Goal: Navigation & Orientation: Find specific page/section

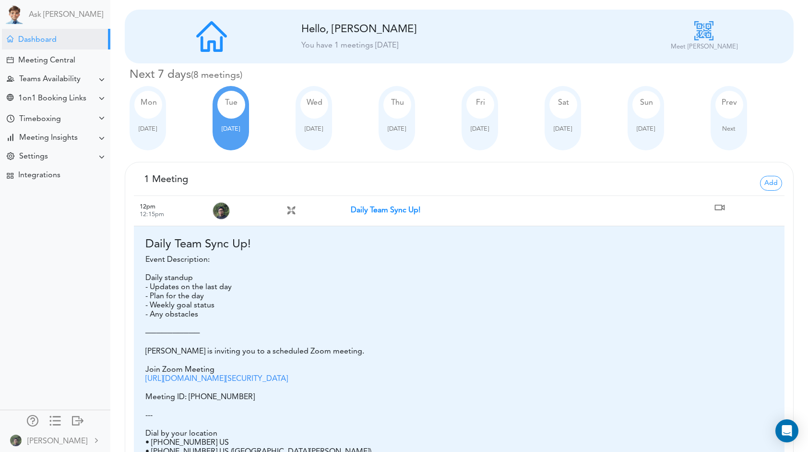
click at [389, 211] on strong "Daily Team Sync Up!" at bounding box center [386, 210] width 70 height 8
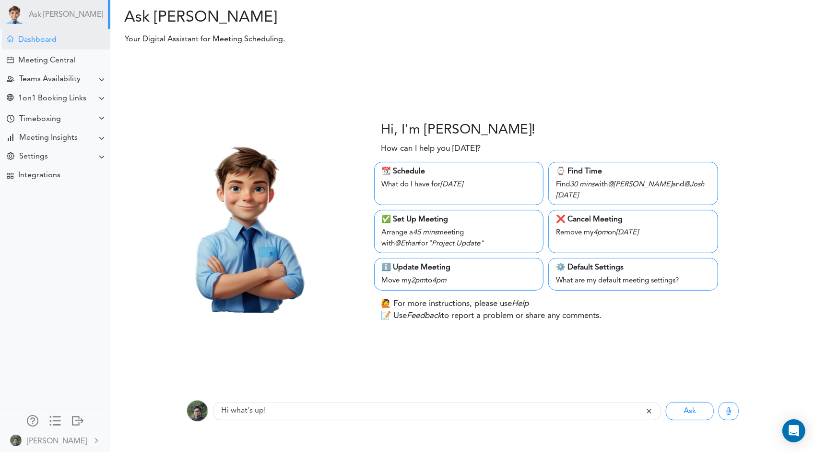
click at [52, 43] on div "Dashboard" at bounding box center [37, 40] width 38 height 9
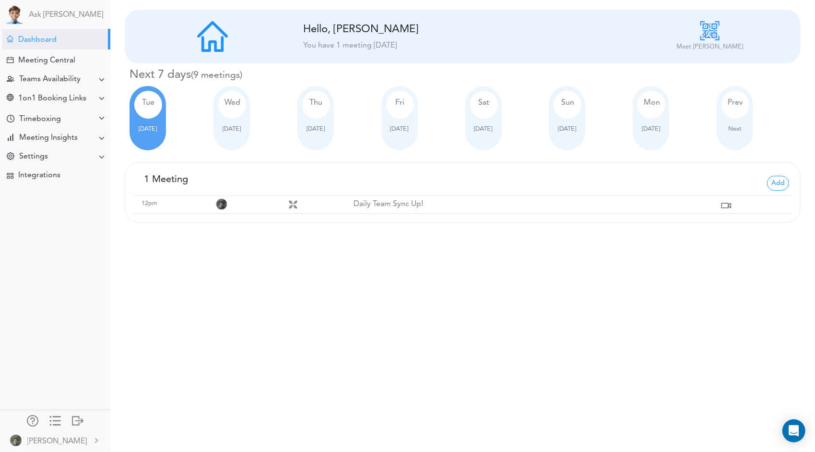
click at [231, 100] on span "Wed" at bounding box center [233, 103] width 16 height 8
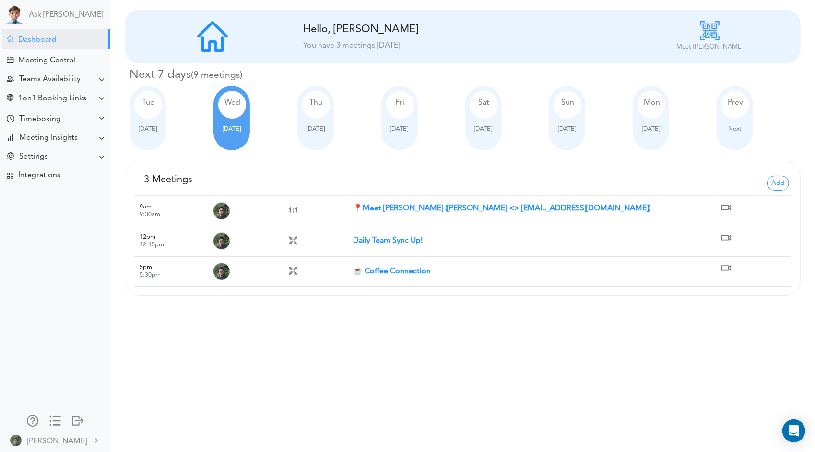
click at [145, 110] on div "Tue" at bounding box center [148, 105] width 28 height 28
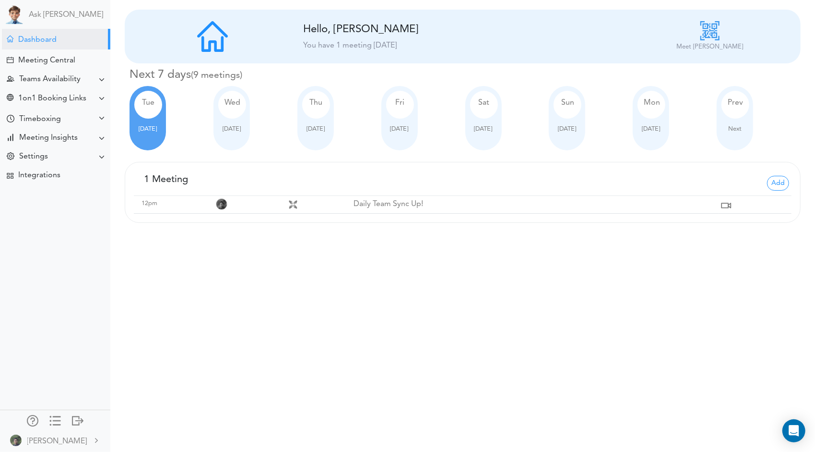
click at [239, 121] on div at bounding box center [231, 122] width 27 height 6
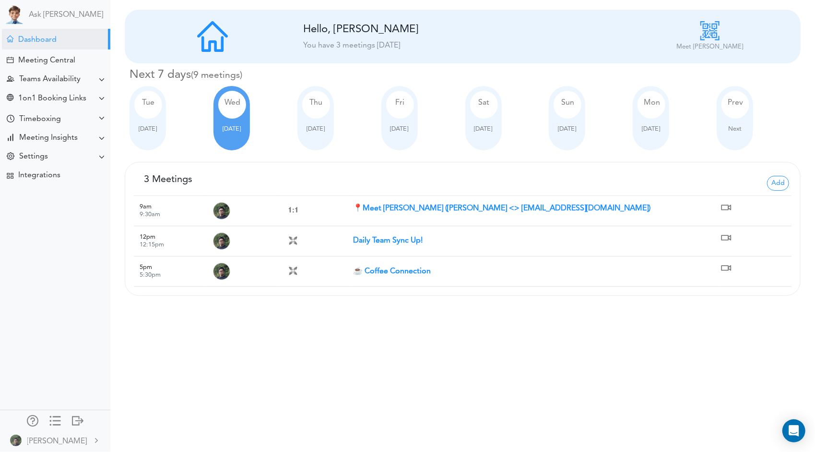
drag, startPoint x: 151, startPoint y: 119, endPoint x: 211, endPoint y: 106, distance: 61.4
click at [151, 119] on div at bounding box center [147, 122] width 27 height 6
